Goal: Transaction & Acquisition: Purchase product/service

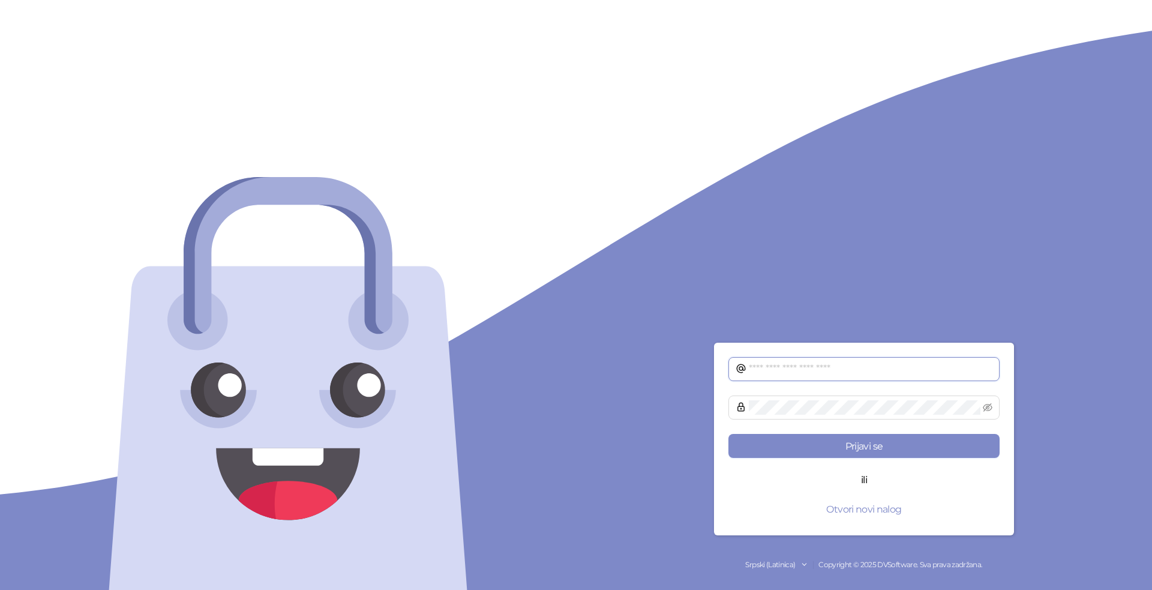
click at [886, 370] on input "text" at bounding box center [871, 369] width 244 height 14
type input "**********"
click at [729, 434] on button "Prijavi se" at bounding box center [864, 446] width 271 height 24
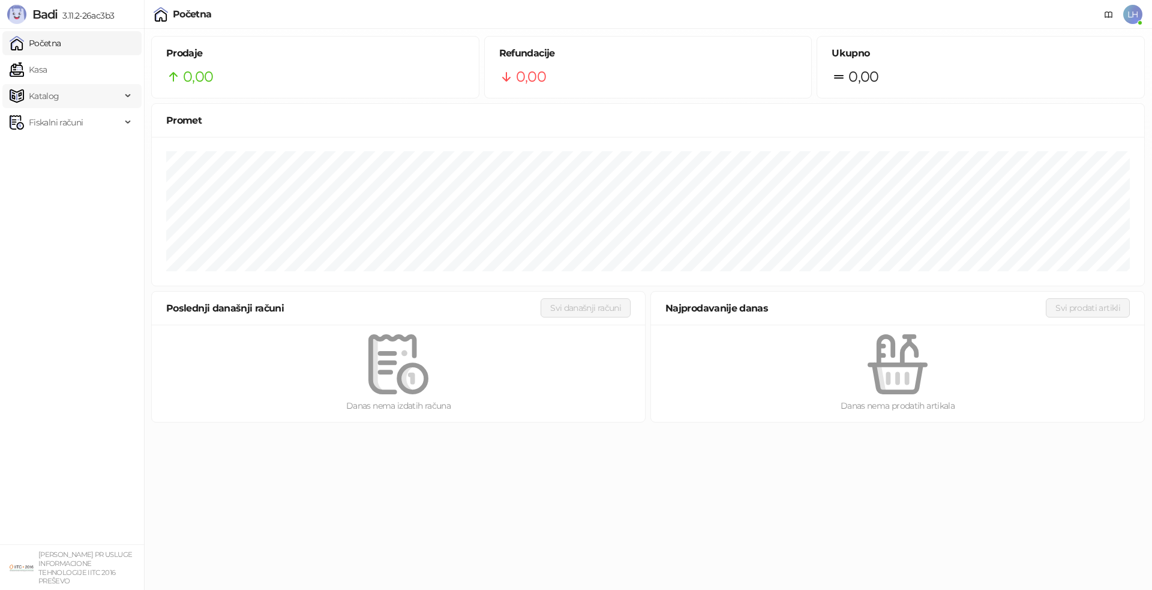
click at [51, 96] on span "Katalog" at bounding box center [44, 96] width 31 height 24
click at [52, 172] on link "Artikli" at bounding box center [35, 175] width 42 height 24
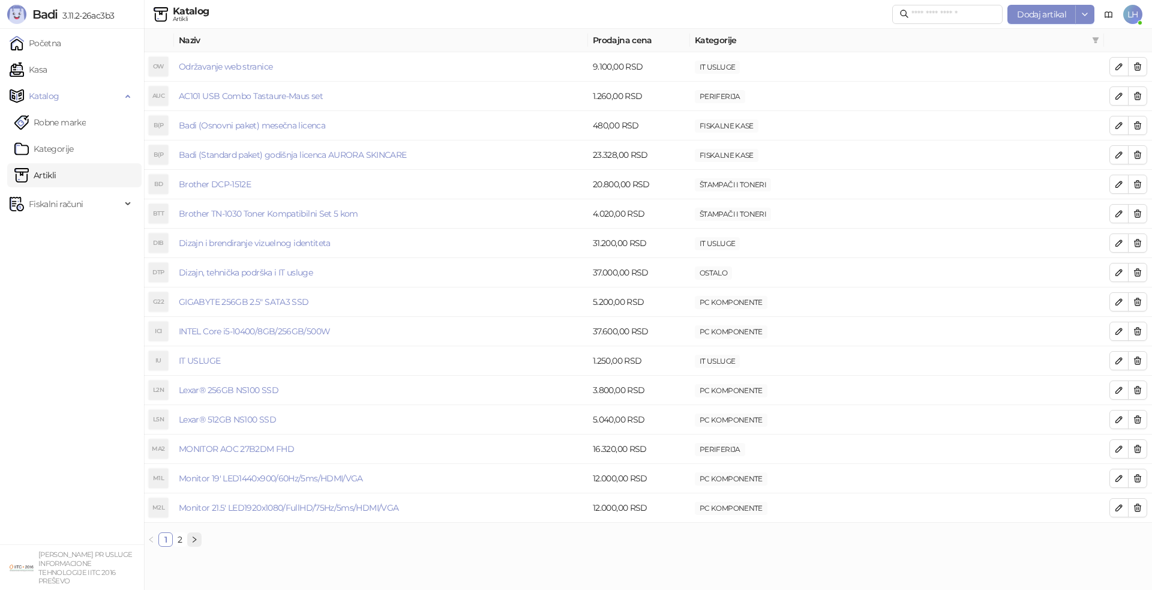
click at [197, 539] on icon "right" at bounding box center [194, 539] width 7 height 7
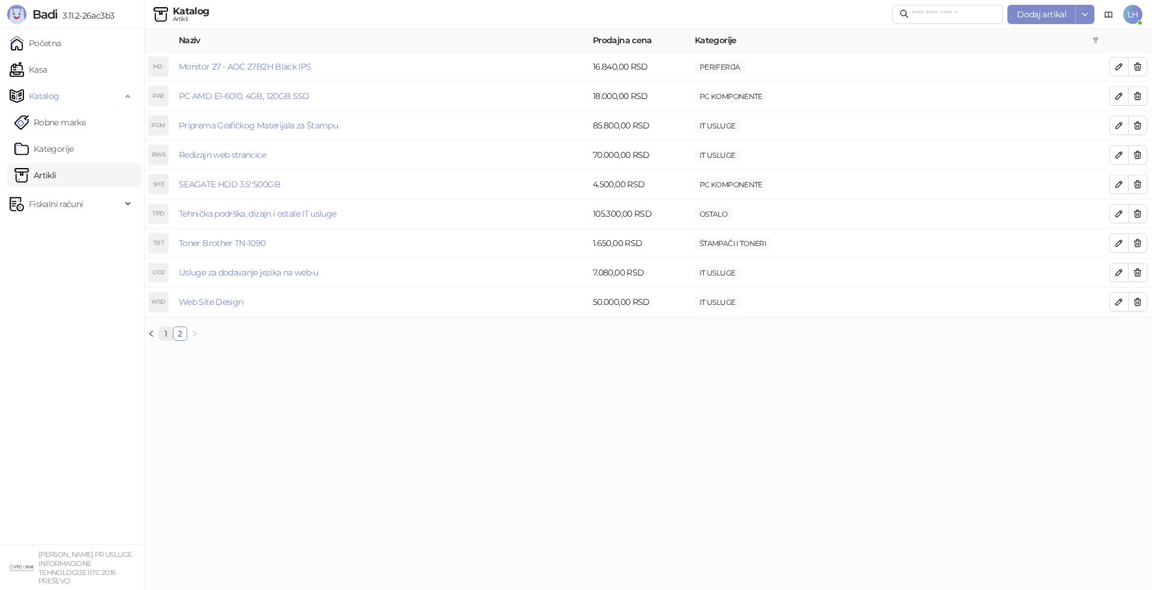
click at [164, 336] on link "1" at bounding box center [165, 333] width 13 height 13
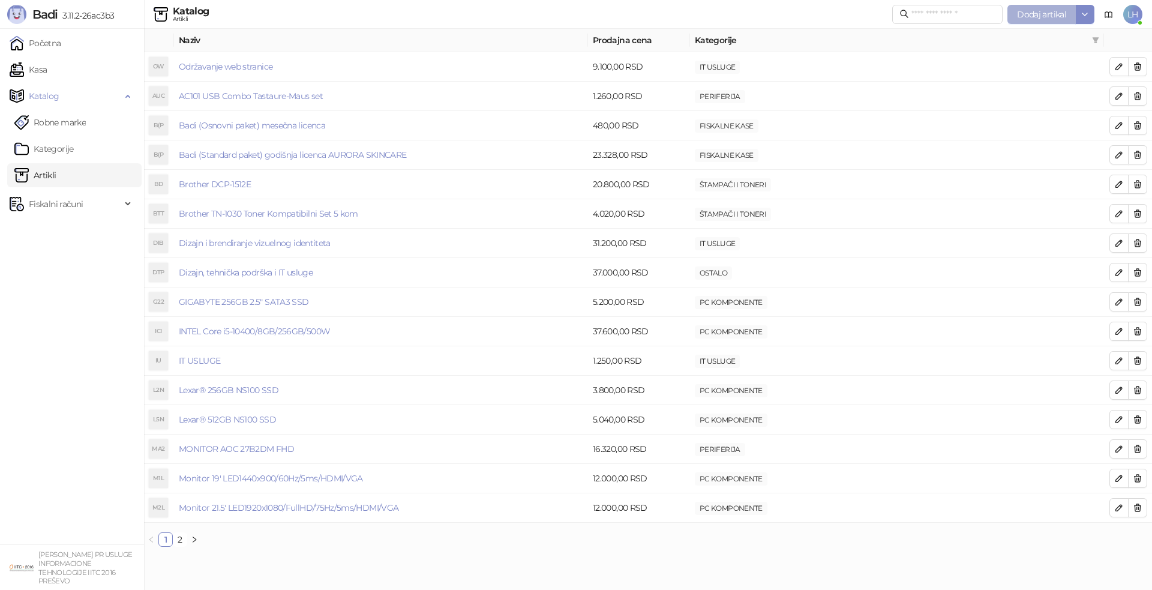
click at [1037, 16] on span "Dodaj artikal" at bounding box center [1041, 14] width 49 height 11
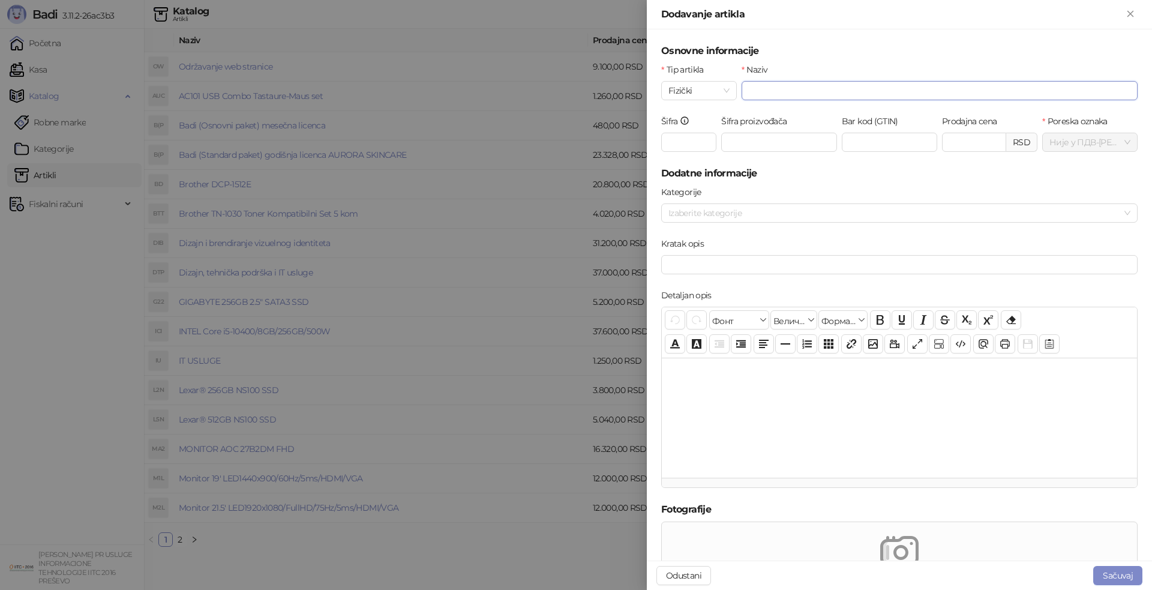
click at [760, 93] on input "Naziv" at bounding box center [940, 90] width 396 height 19
paste input "**********"
type input "**********"
click at [953, 140] on input "Prodajna cena" at bounding box center [974, 142] width 63 height 18
type input "*******"
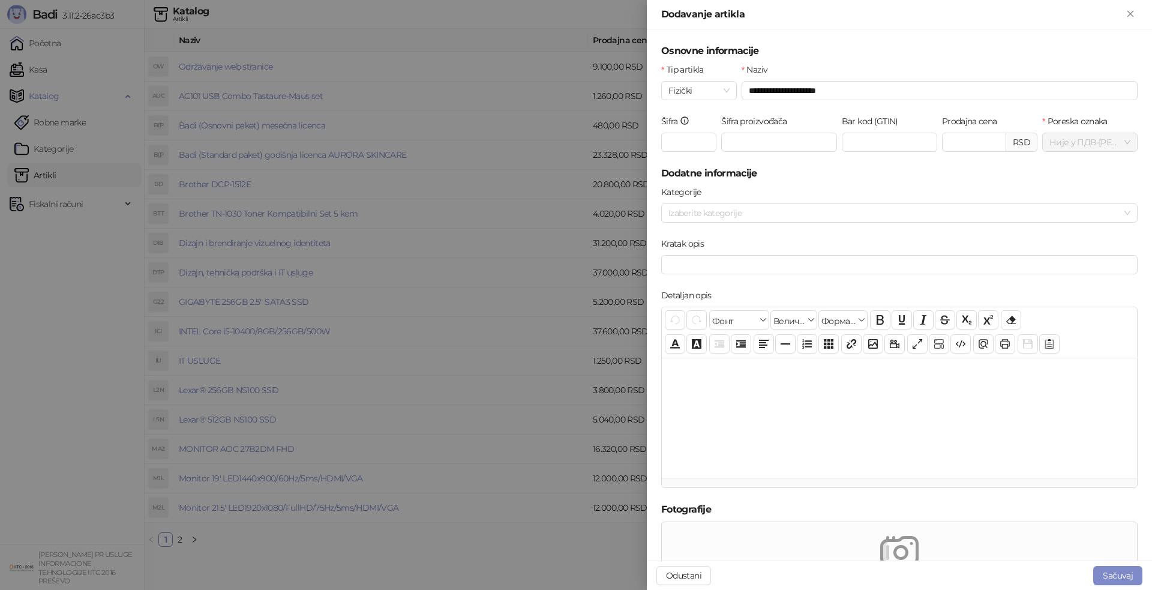
click at [835, 176] on h5 "Dodatne informacije" at bounding box center [899, 173] width 477 height 14
click at [839, 210] on div at bounding box center [893, 213] width 459 height 17
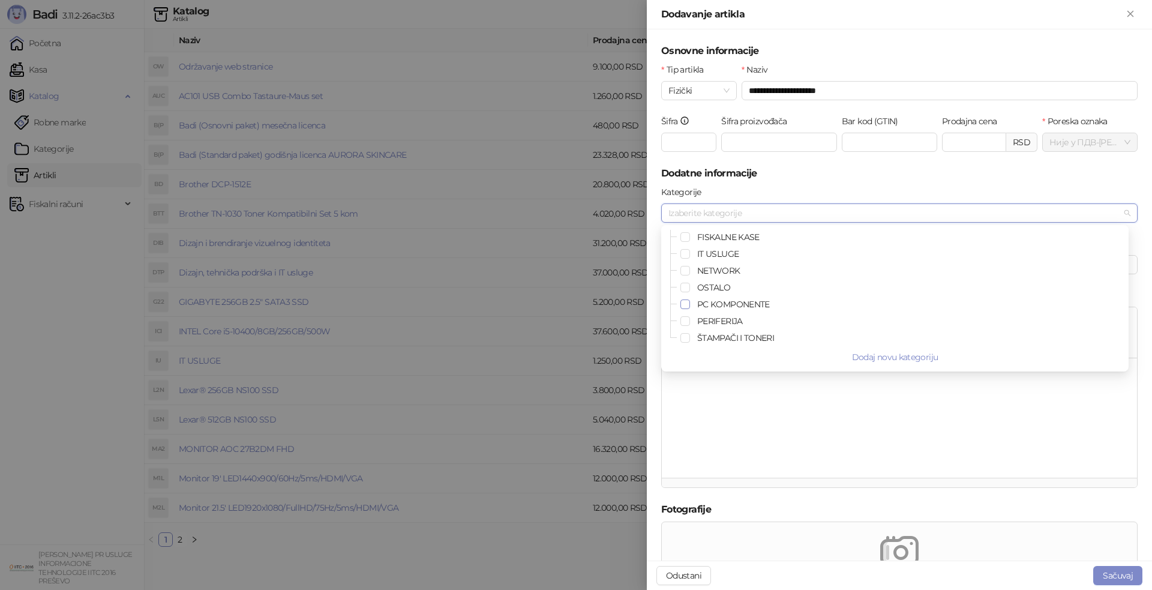
click at [684, 305] on span "Select PC KOMPONENTE" at bounding box center [686, 305] width 10 height 10
click at [786, 415] on div at bounding box center [899, 418] width 475 height 120
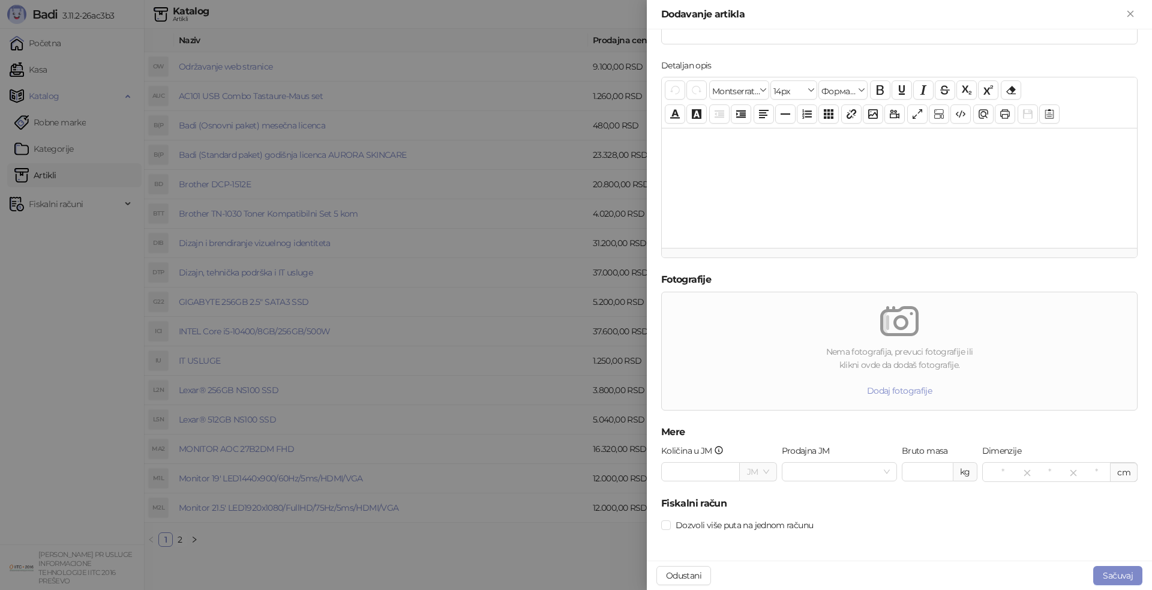
scroll to position [232, 0]
click at [717, 473] on input "Količina u JM" at bounding box center [700, 469] width 77 height 18
click at [759, 470] on span at bounding box center [758, 469] width 22 height 18
click at [761, 512] on div "KOM" at bounding box center [761, 512] width 28 height 13
click at [825, 469] on input "Prodajna JM" at bounding box center [834, 469] width 91 height 18
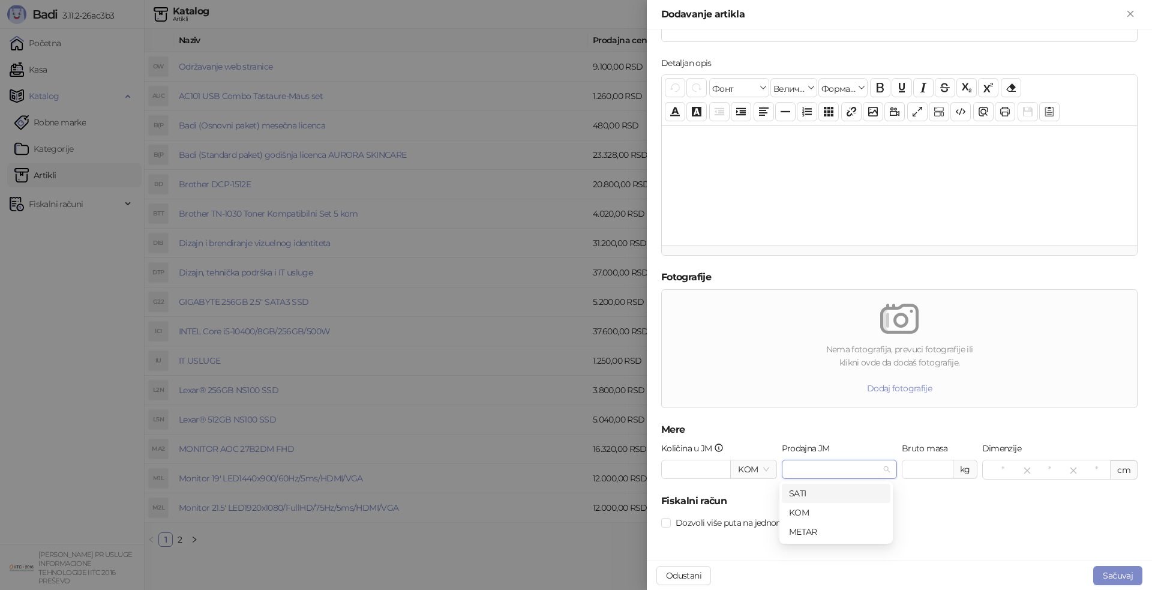
click at [766, 472] on span "KOM" at bounding box center [753, 469] width 31 height 18
click at [854, 468] on input "Prodajna JM" at bounding box center [834, 469] width 91 height 18
click at [829, 514] on div "KOM" at bounding box center [836, 512] width 94 height 13
click at [846, 504] on h5 "Fiskalni račun" at bounding box center [899, 501] width 477 height 14
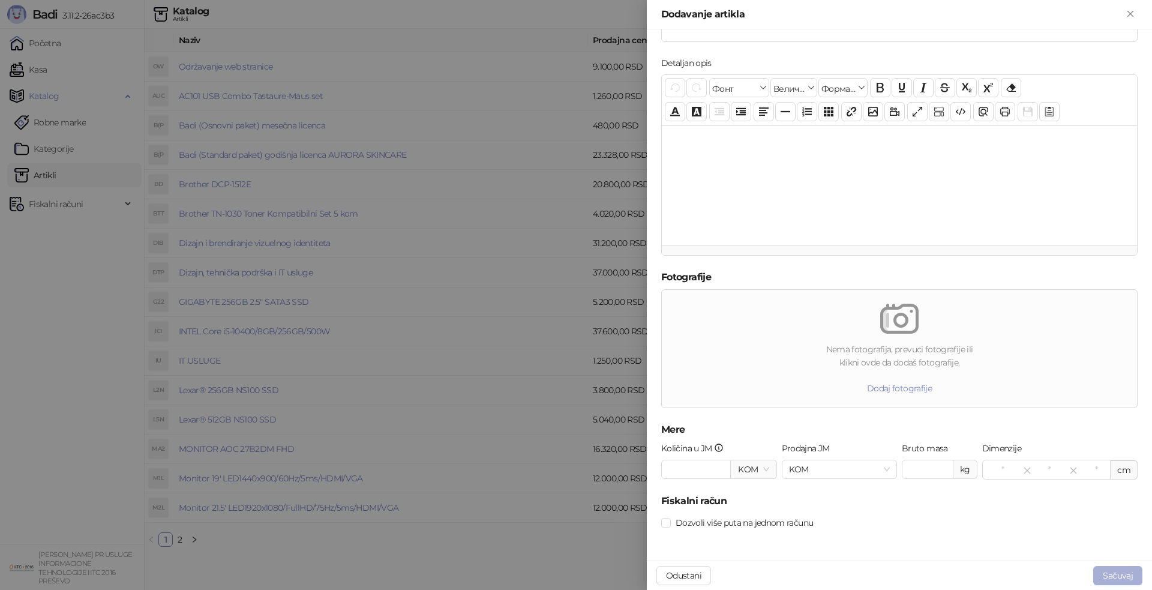
click at [1129, 576] on button "Sačuvaj" at bounding box center [1118, 575] width 49 height 19
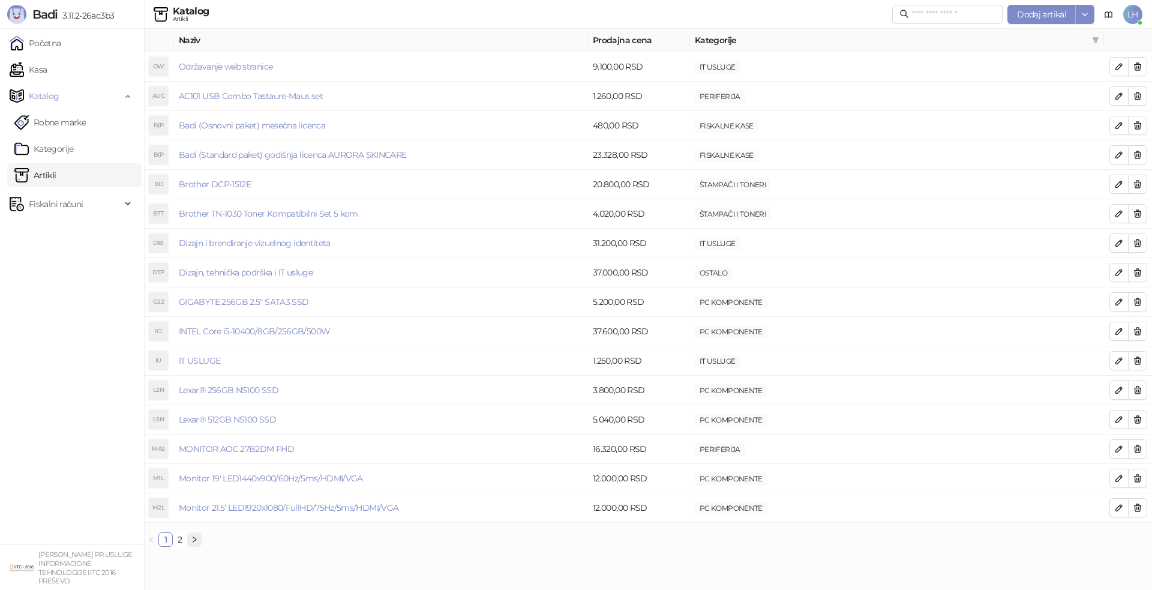
click at [193, 539] on icon "right" at bounding box center [194, 539] width 7 height 7
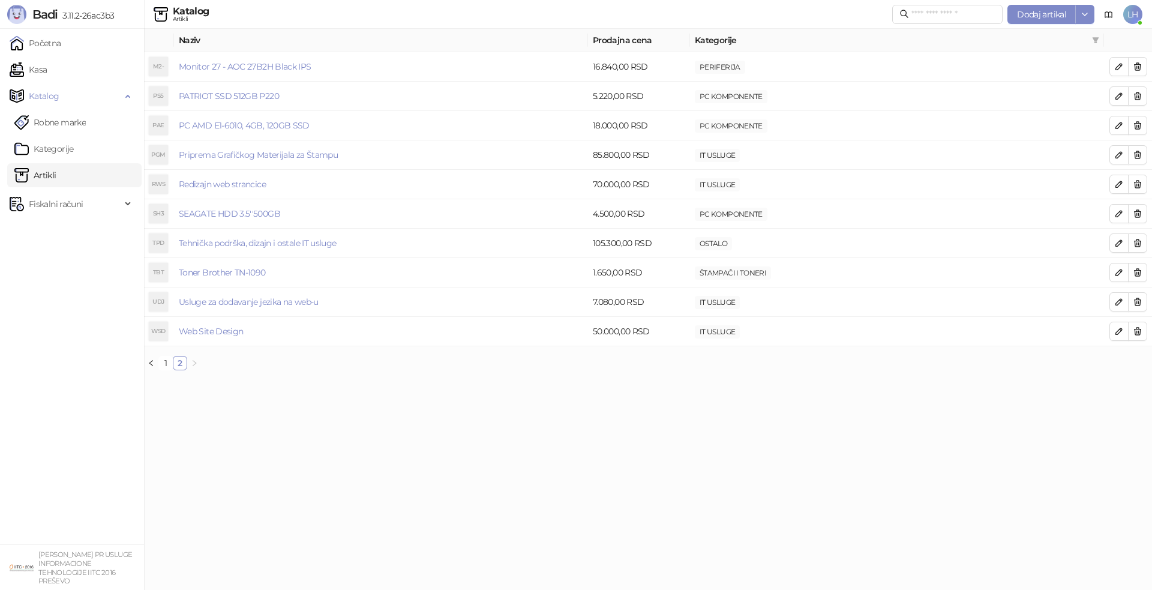
click at [474, 380] on html "Badi 3.11.2-26ac3b3 Početna Kasa Katalog Robne marke Kategorije Artikli Fiskaln…" at bounding box center [576, 190] width 1152 height 380
click at [47, 67] on link "Kasa" at bounding box center [28, 70] width 37 height 24
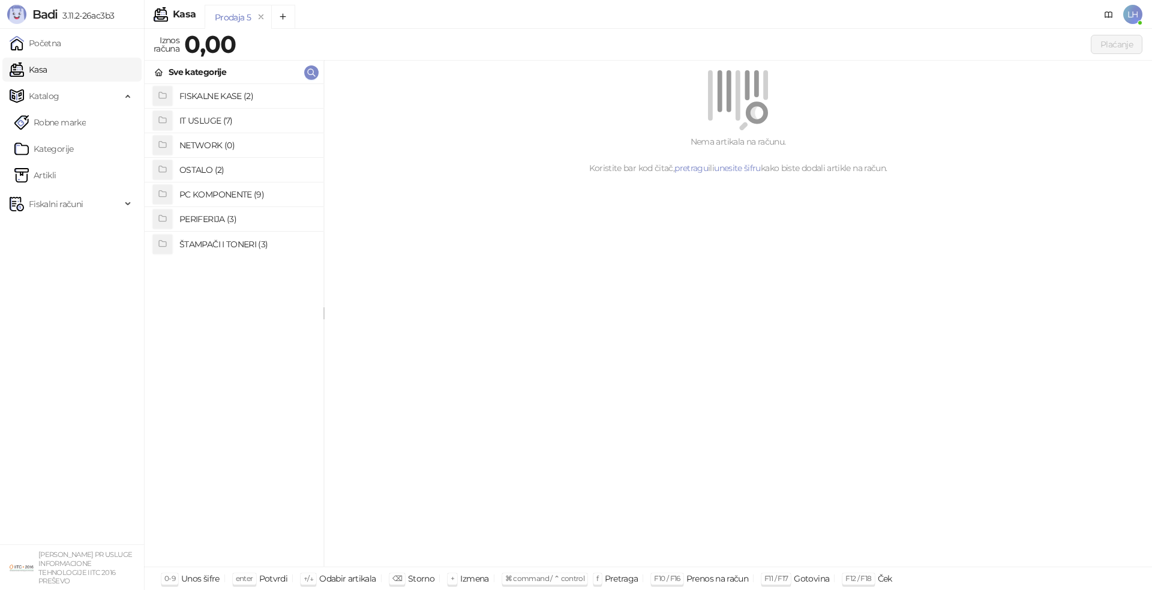
click at [223, 192] on h4 "PC KOMPONENTE (9)" at bounding box center [246, 194] width 134 height 19
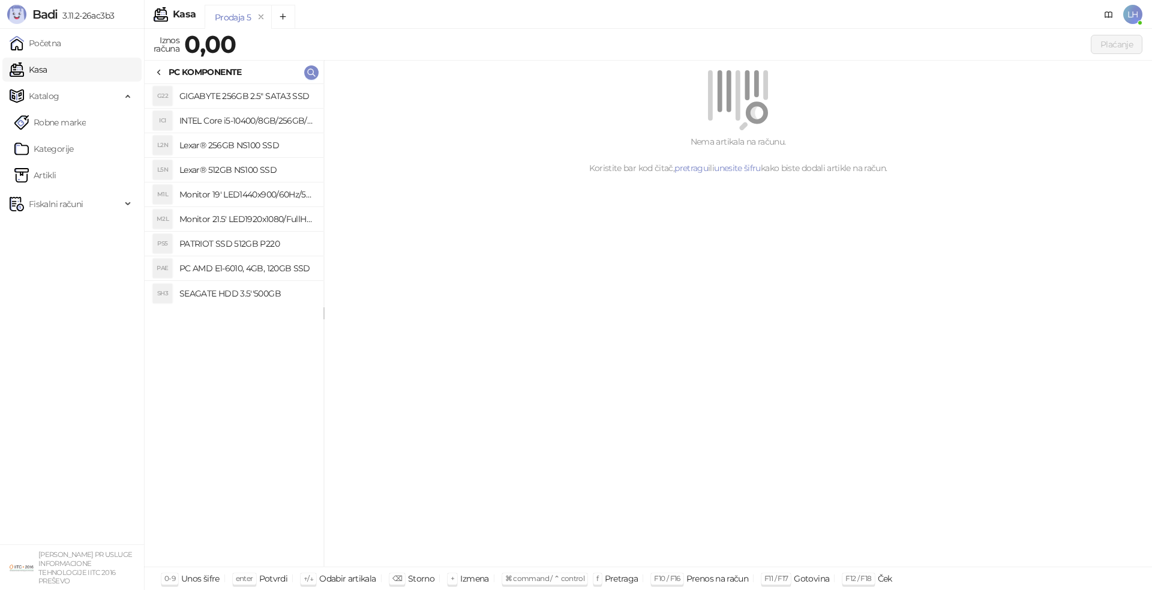
click at [225, 238] on h4 "PATRIOT SSD 512GB P220" at bounding box center [246, 243] width 134 height 19
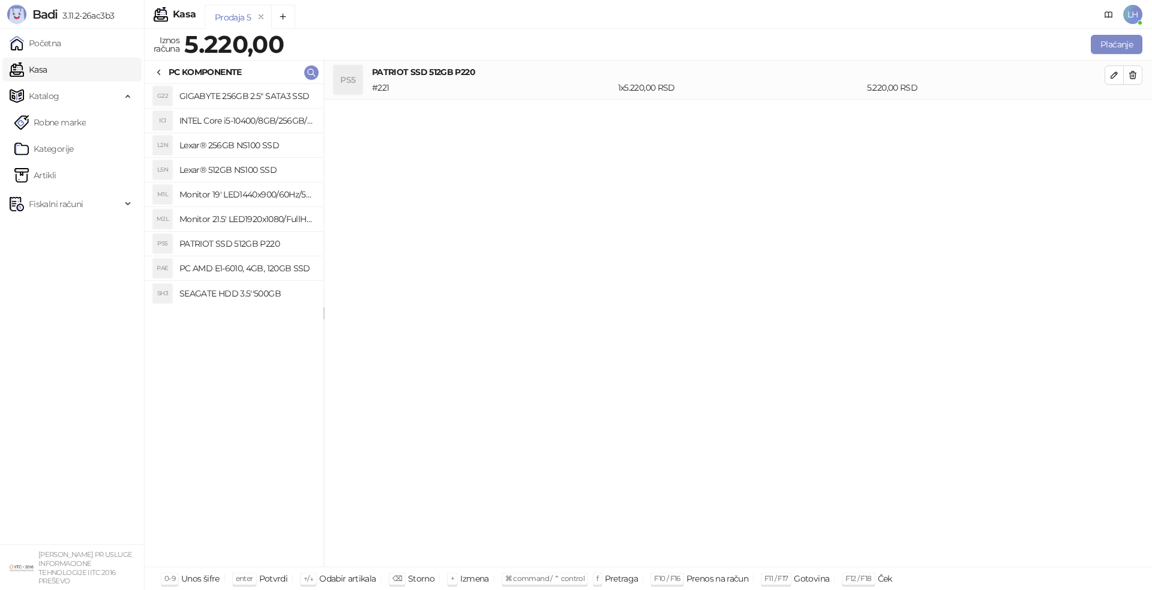
click at [155, 71] on icon at bounding box center [159, 73] width 10 height 10
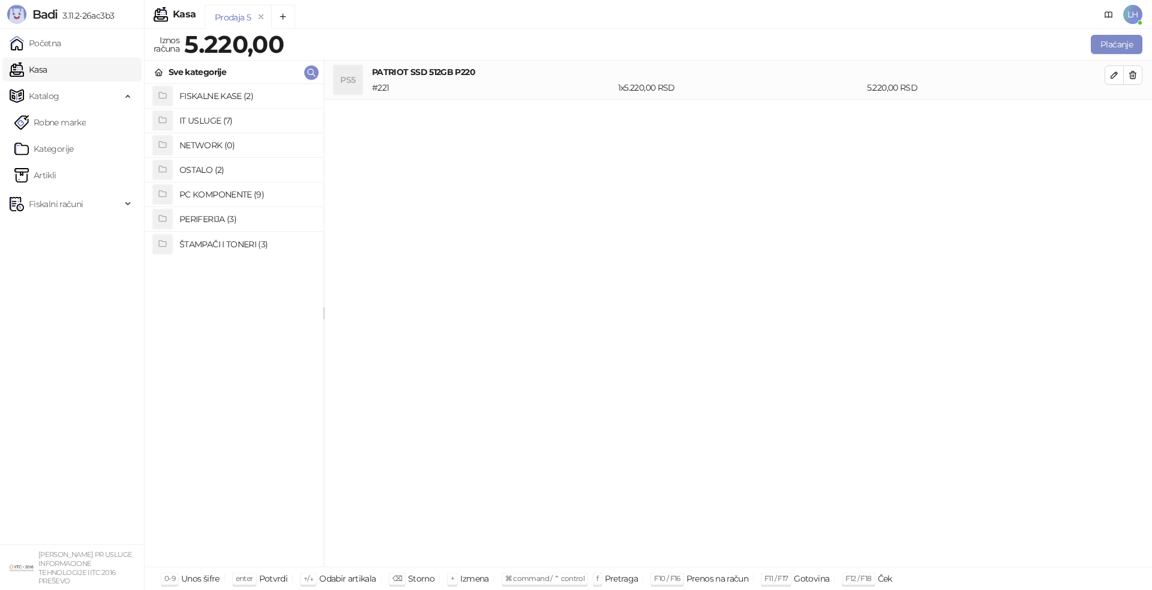
click at [216, 118] on h4 "IT USLUGE (7)" at bounding box center [246, 120] width 134 height 19
click at [206, 146] on h4 "IT USLUGE" at bounding box center [246, 145] width 134 height 19
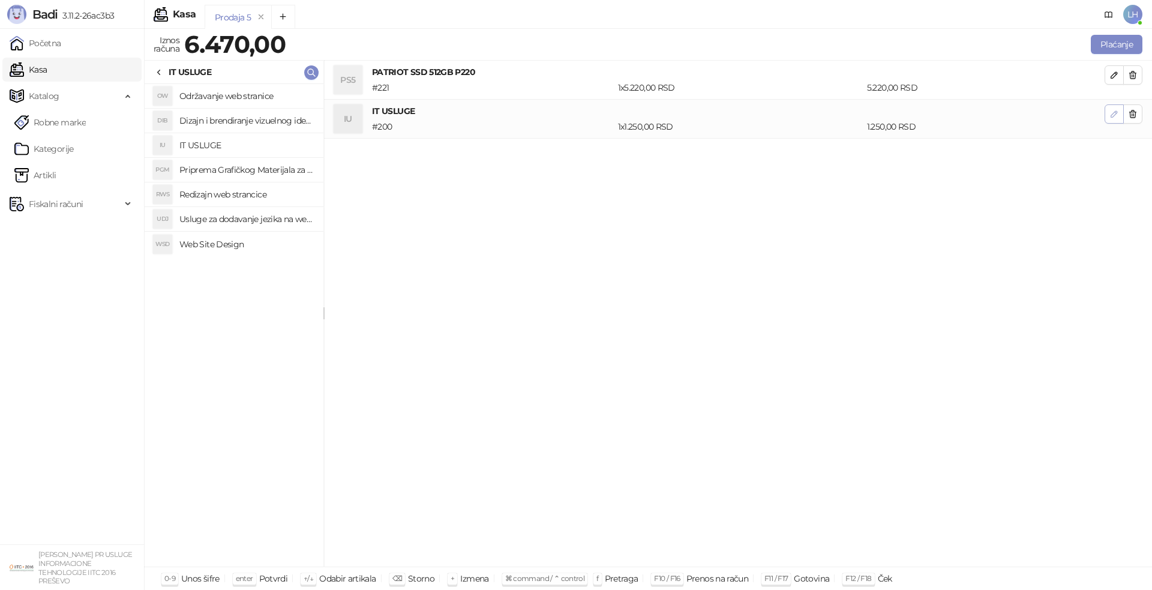
click at [1115, 118] on icon "button" at bounding box center [1115, 114] width 10 height 10
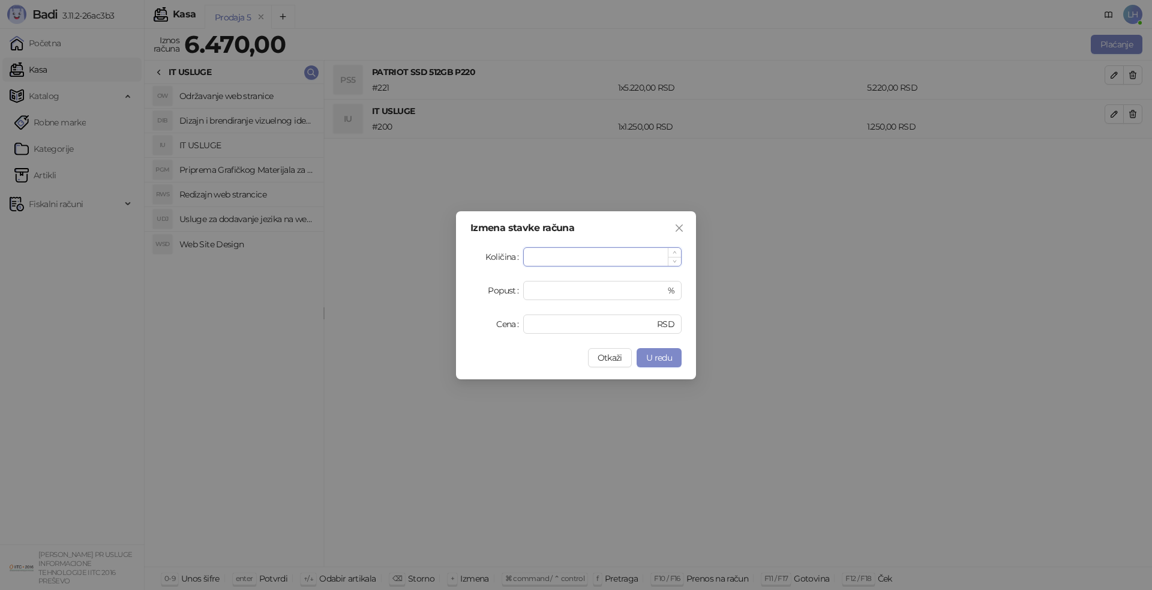
click at [559, 256] on input "*" at bounding box center [602, 257] width 157 height 18
click at [535, 254] on input "**" at bounding box center [602, 257] width 157 height 18
type input "***"
click at [665, 357] on span "U redu" at bounding box center [659, 357] width 26 height 11
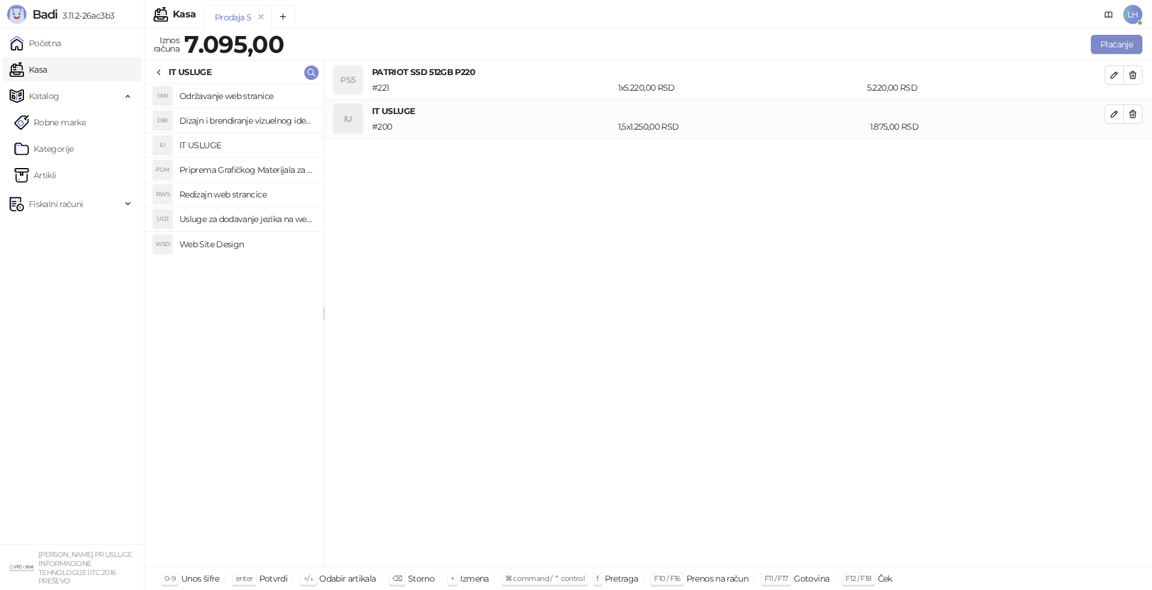
click at [765, 309] on div "PS5 PATRIOT SSD 512GB P220 # 221 1 x 5.220,00 RSD 5.220,00 RSD IU IT USLUGE # 2…" at bounding box center [738, 314] width 828 height 507
click at [764, 310] on div "PS5 PATRIOT SSD 512GB P220 # 221 1 x 5.220,00 RSD 5.220,00 RSD IU IT USLUGE # 2…" at bounding box center [738, 314] width 828 height 507
click at [1104, 42] on button "Plaćanje" at bounding box center [1117, 44] width 52 height 19
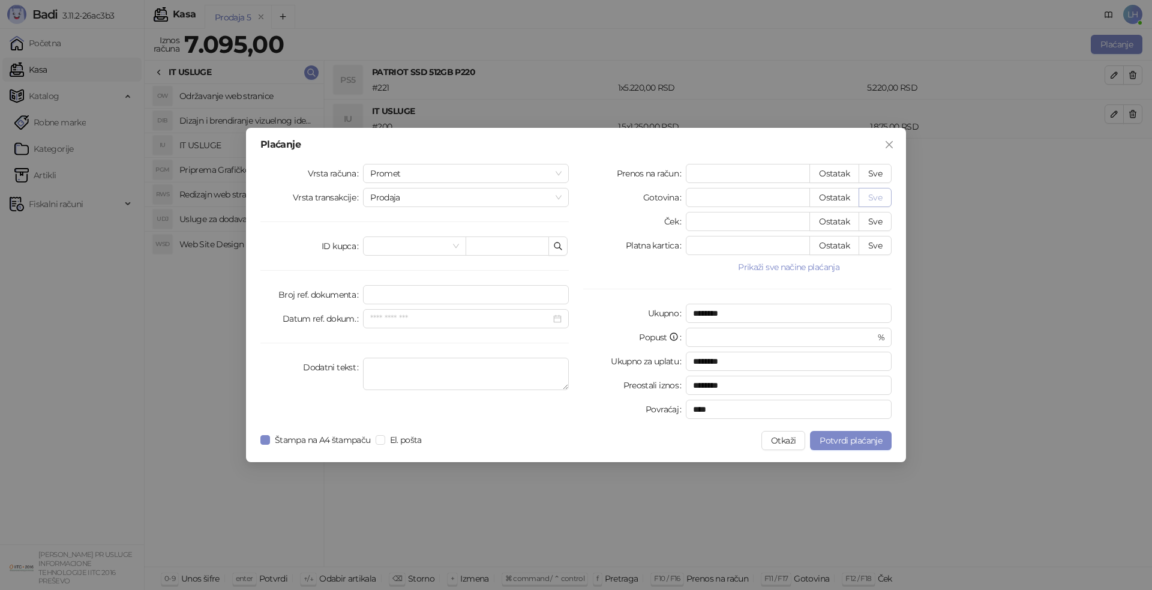
click at [879, 190] on button "Sve" at bounding box center [875, 197] width 33 height 19
type input "****"
click at [454, 245] on span at bounding box center [414, 246] width 88 height 18
click at [453, 246] on span at bounding box center [414, 246] width 88 height 18
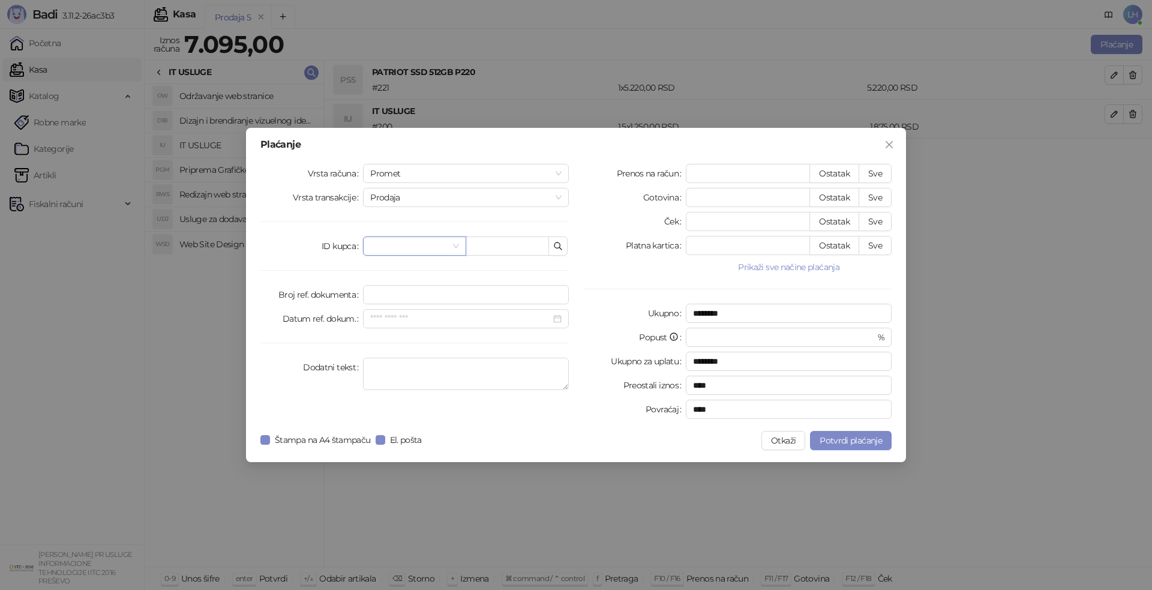
click at [453, 246] on span at bounding box center [414, 246] width 88 height 18
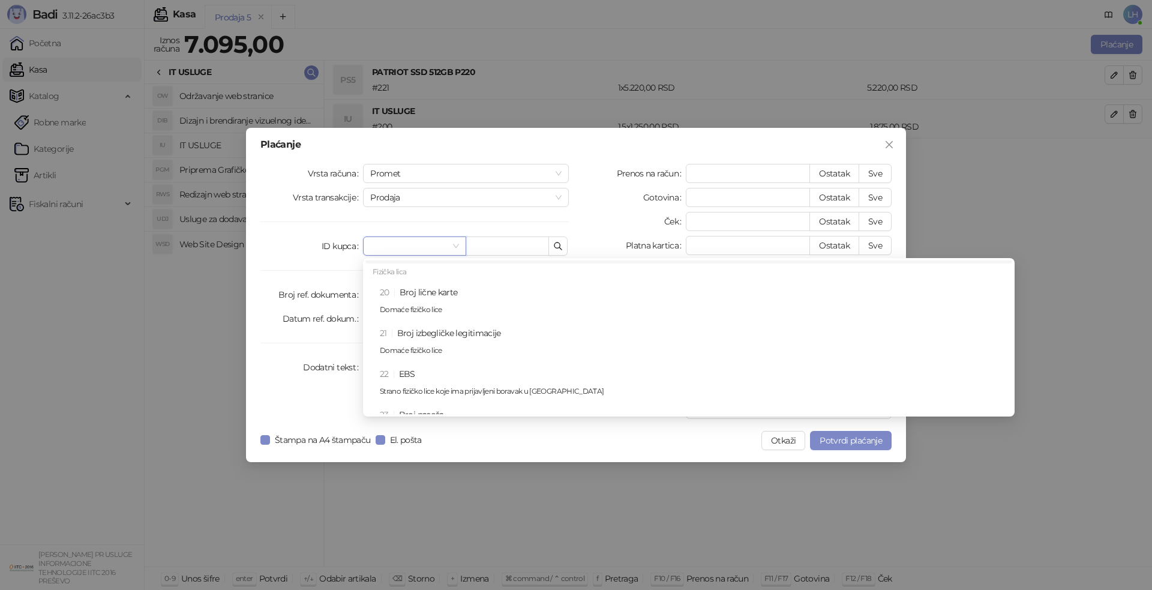
scroll to position [300, 0]
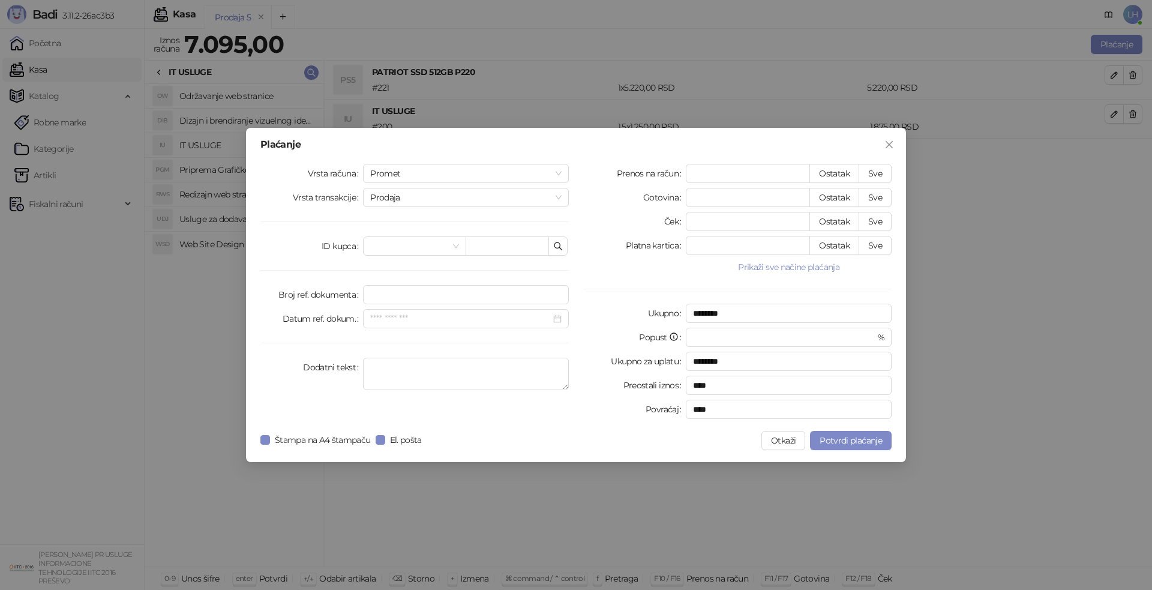
click at [262, 372] on div "Dodatni tekst" at bounding box center [311, 374] width 103 height 32
click at [869, 438] on span "Potvrdi plaćanje" at bounding box center [851, 440] width 62 height 11
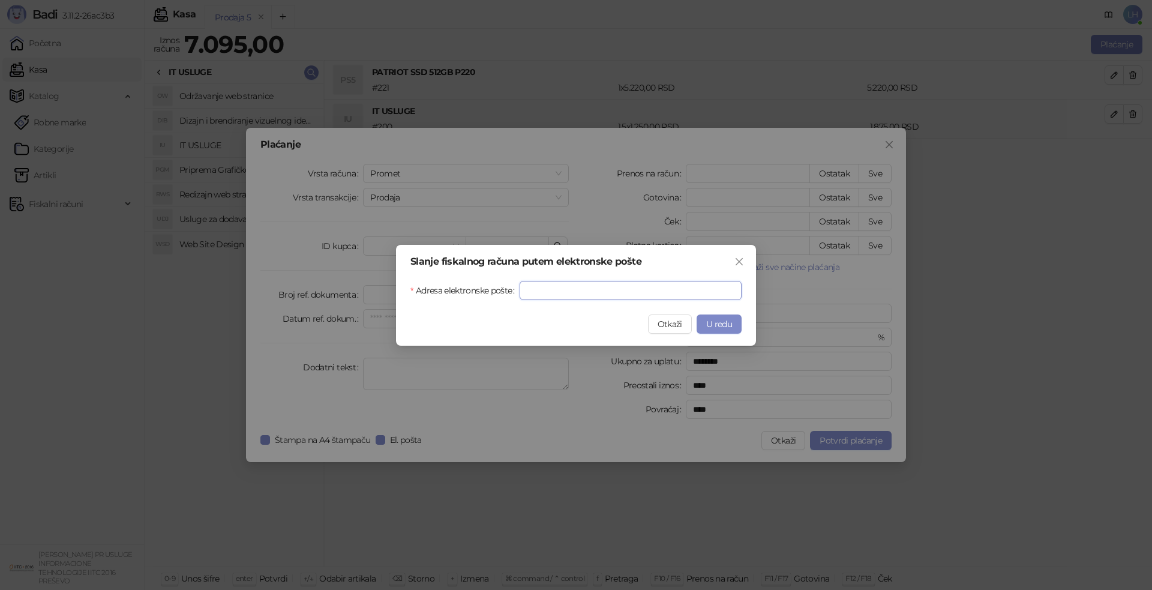
click at [564, 289] on input "Adresa elektronske pošte" at bounding box center [631, 290] width 222 height 19
type input "**********"
click at [723, 322] on span "U redu" at bounding box center [719, 324] width 26 height 11
